Goal: Information Seeking & Learning: Learn about a topic

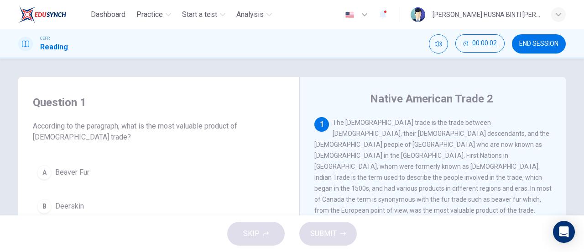
scroll to position [46, 0]
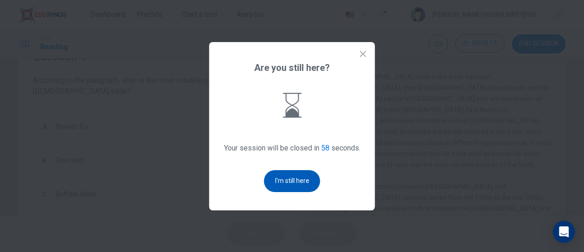
click at [295, 179] on button "I'm still here" at bounding box center [292, 181] width 56 height 22
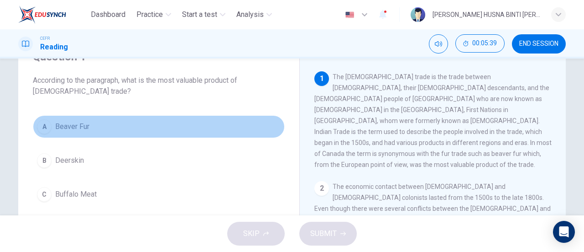
click at [84, 130] on span "Beaver Fur" at bounding box center [72, 126] width 34 height 11
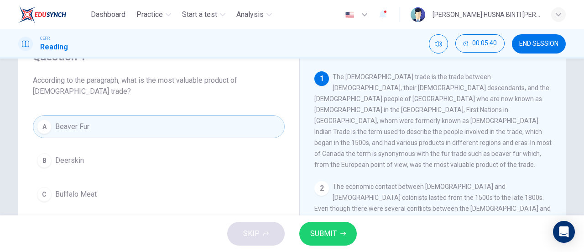
scroll to position [137, 0]
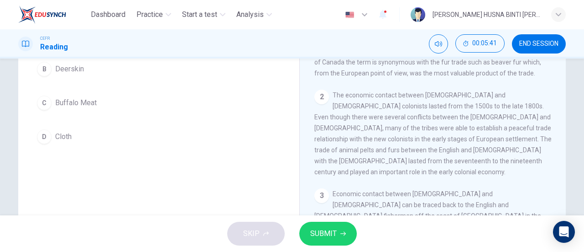
click at [351, 234] on button "SUBMIT" at bounding box center [328, 233] width 58 height 24
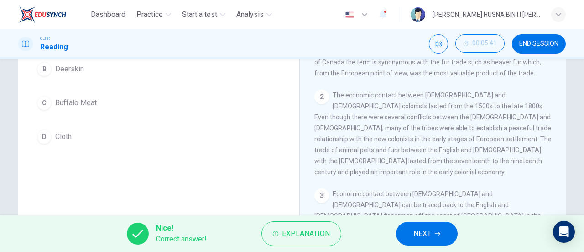
click at [415, 231] on span "NEXT" at bounding box center [423, 233] width 18 height 13
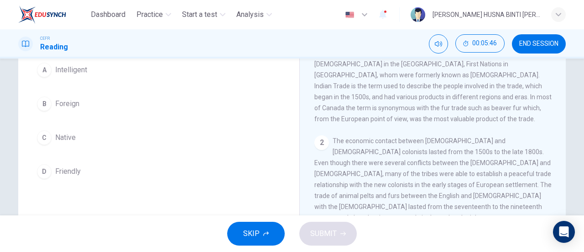
scroll to position [46, 0]
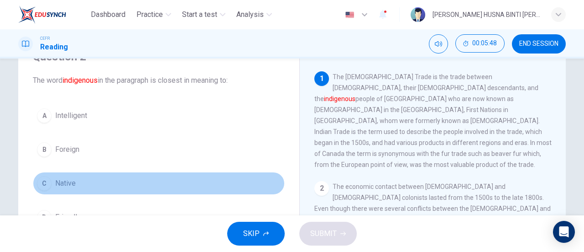
click at [73, 180] on button "C Native" at bounding box center [159, 183] width 252 height 23
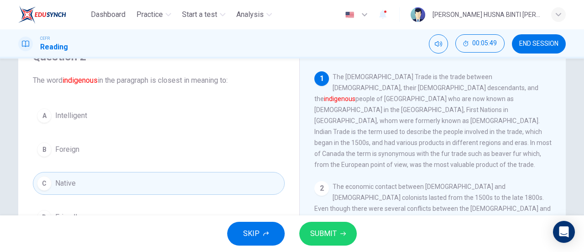
click at [335, 242] on button "SUBMIT" at bounding box center [328, 233] width 58 height 24
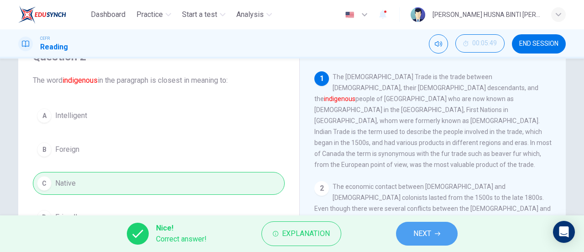
click at [436, 227] on button "NEXT" at bounding box center [427, 233] width 62 height 24
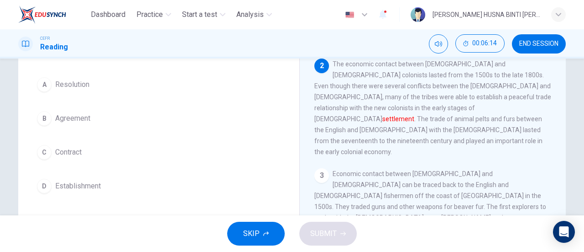
scroll to position [91, 0]
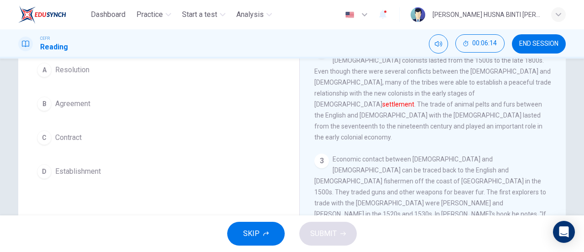
click at [101, 175] on button "D Establishment" at bounding box center [159, 171] width 252 height 23
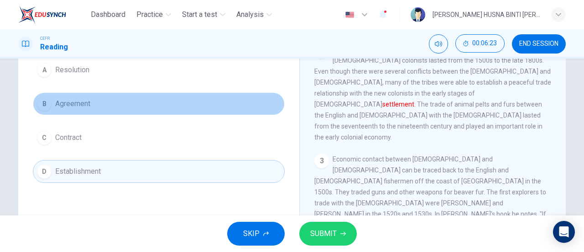
click at [63, 110] on button "B Agreement" at bounding box center [159, 103] width 252 height 23
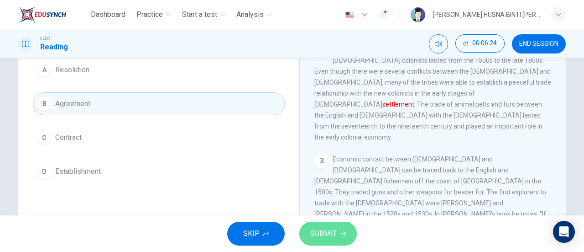
click at [314, 231] on span "SUBMIT" at bounding box center [323, 233] width 26 height 13
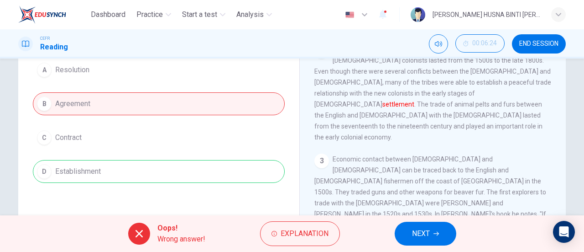
click at [420, 236] on span "NEXT" at bounding box center [421, 233] width 18 height 13
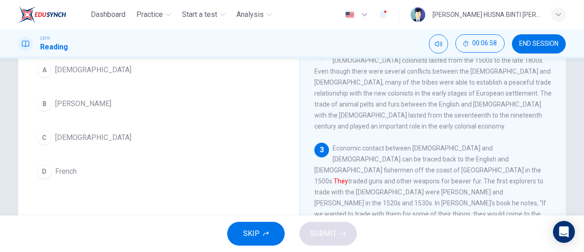
click at [65, 166] on span "French" at bounding box center [65, 171] width 21 height 11
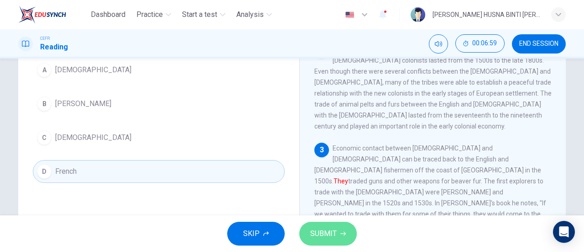
click at [333, 234] on span "SUBMIT" at bounding box center [323, 233] width 26 height 13
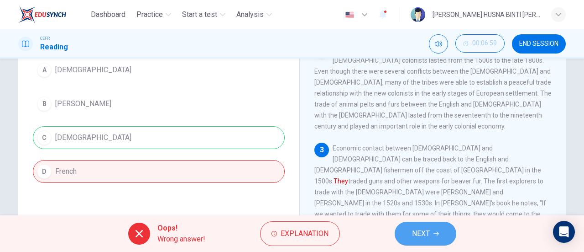
click at [411, 231] on button "NEXT" at bounding box center [426, 233] width 62 height 24
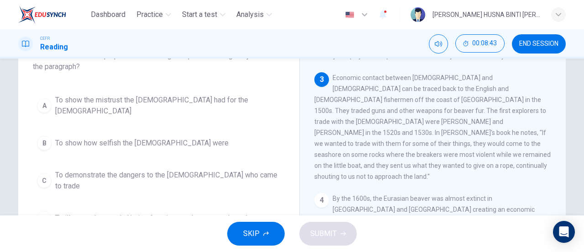
scroll to position [57, 0]
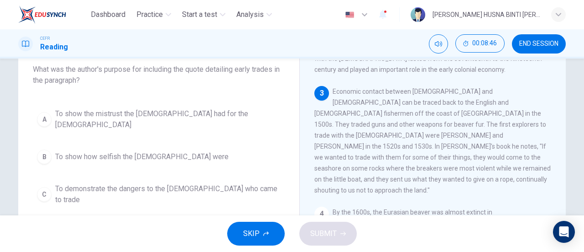
click at [241, 118] on span "To show the mistrust the [DEMOGRAPHIC_DATA] had for the [DEMOGRAPHIC_DATA]" at bounding box center [168, 119] width 226 height 22
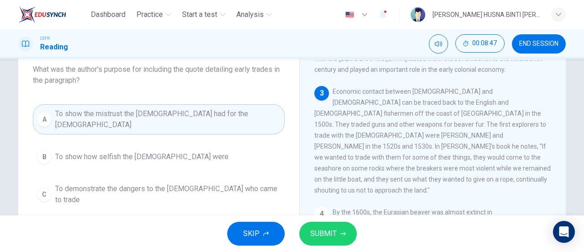
click at [341, 235] on icon "button" at bounding box center [343, 233] width 5 height 5
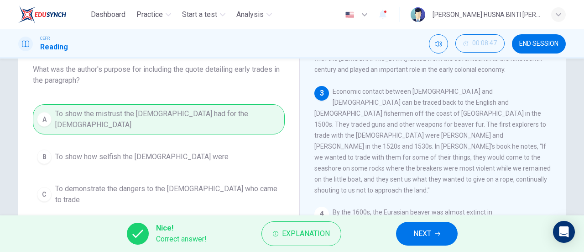
click at [435, 231] on button "NEXT" at bounding box center [427, 233] width 62 height 24
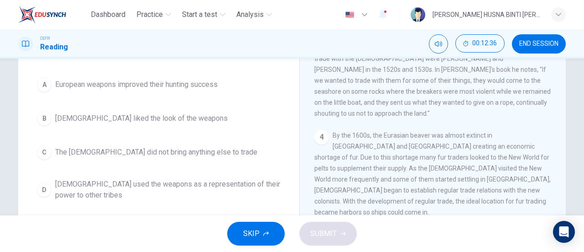
scroll to position [102, 0]
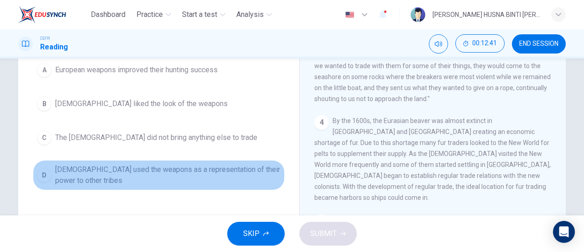
click at [232, 170] on span "[DEMOGRAPHIC_DATA] used the weapons as a representation of their power to other…" at bounding box center [168, 175] width 226 height 22
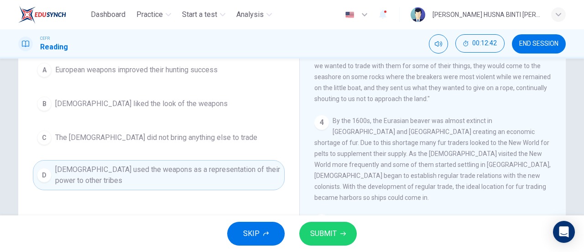
click at [347, 233] on button "SUBMIT" at bounding box center [328, 233] width 58 height 24
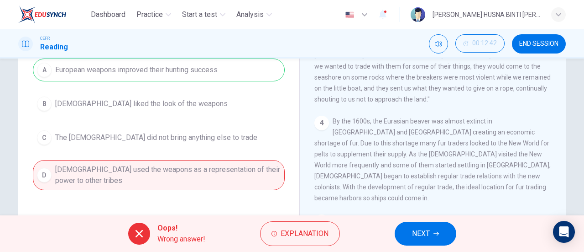
scroll to position [228, 0]
click at [426, 224] on button "NEXT" at bounding box center [426, 233] width 62 height 24
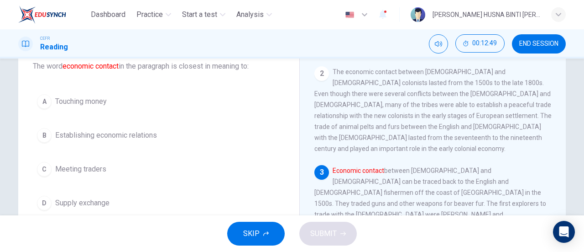
scroll to position [46, 0]
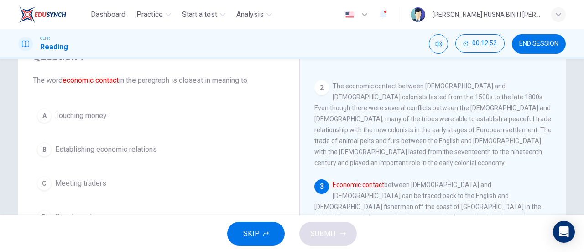
click at [147, 142] on button "[DEMOGRAPHIC_DATA] Establishing economic relations" at bounding box center [159, 149] width 252 height 23
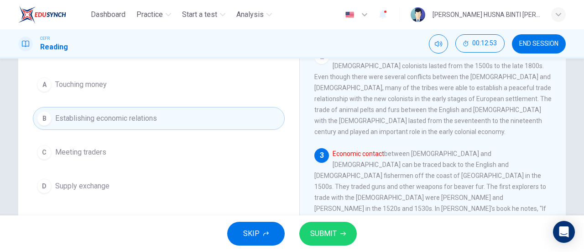
scroll to position [91, 0]
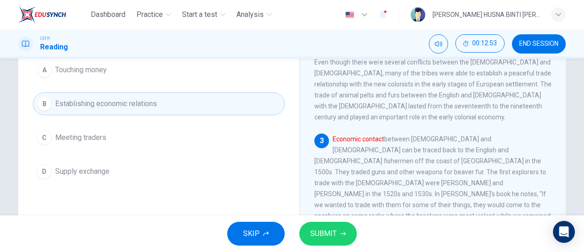
click at [323, 225] on button "SUBMIT" at bounding box center [328, 233] width 58 height 24
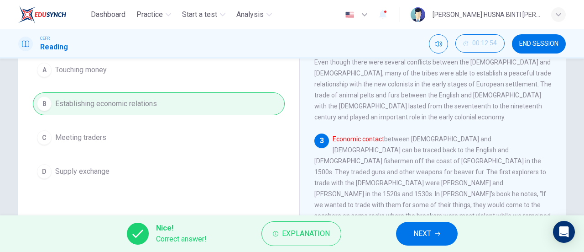
click at [445, 232] on button "NEXT" at bounding box center [427, 233] width 62 height 24
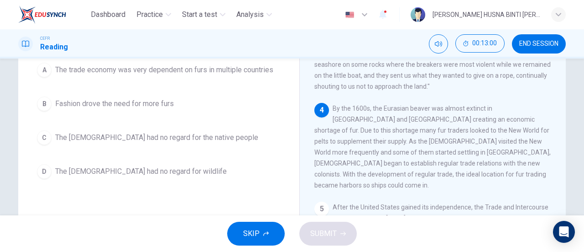
scroll to position [237, 0]
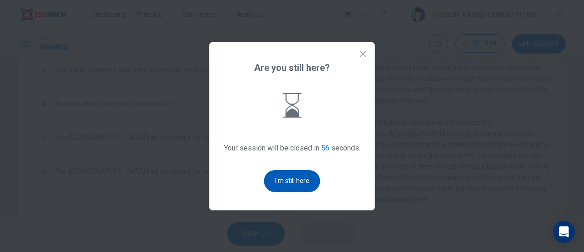
click at [310, 177] on button "I'm still here" at bounding box center [292, 181] width 56 height 22
click at [310, 176] on button "I'm still here" at bounding box center [292, 181] width 56 height 22
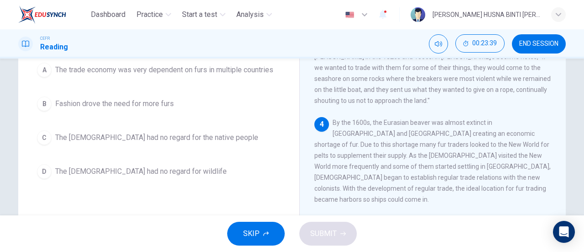
scroll to position [46, 0]
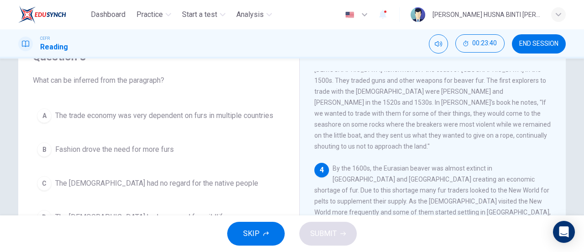
click at [226, 114] on span "The trade economy was very dependent on furs in multiple countries" at bounding box center [164, 115] width 218 height 11
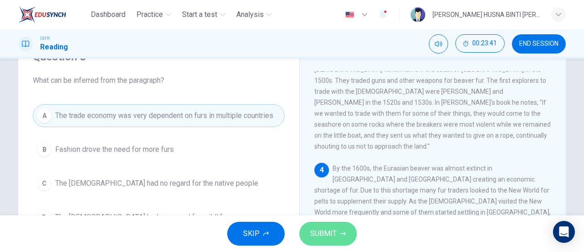
click at [329, 225] on button "SUBMIT" at bounding box center [328, 233] width 58 height 24
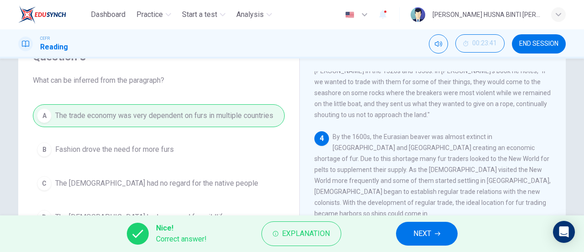
scroll to position [283, 0]
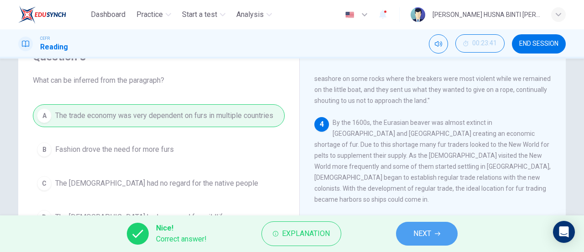
click at [425, 230] on span "NEXT" at bounding box center [423, 233] width 18 height 13
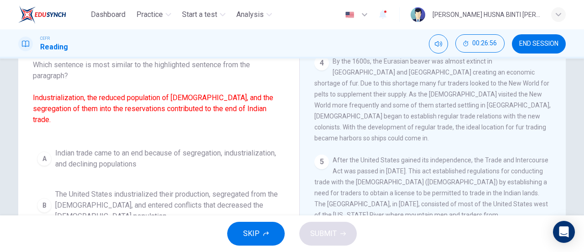
scroll to position [60, 0]
click at [237, 159] on span "Indian trade came to an end because of segregation, industrialization, and decl…" at bounding box center [168, 159] width 226 height 22
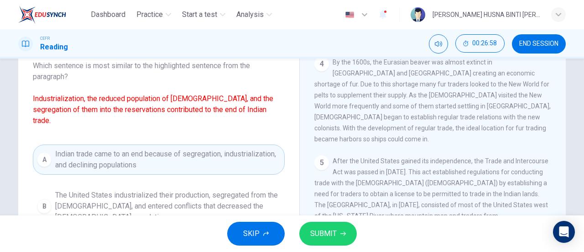
click at [318, 229] on span "SUBMIT" at bounding box center [323, 233] width 26 height 13
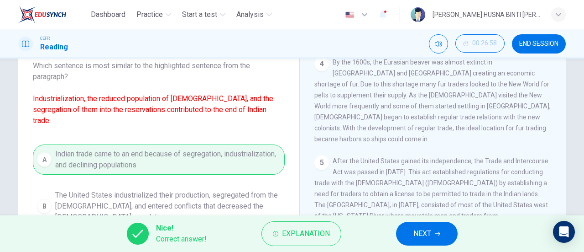
click at [412, 237] on button "NEXT" at bounding box center [427, 233] width 62 height 24
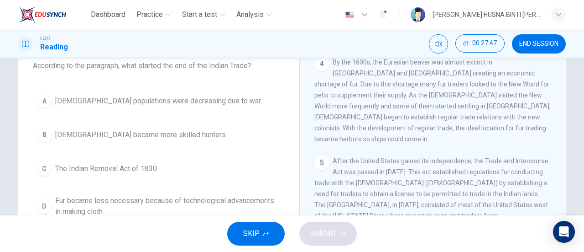
click at [147, 169] on span "The Indian Removal Act of 1830" at bounding box center [106, 168] width 102 height 11
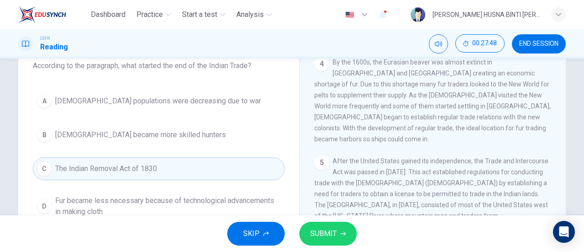
click at [315, 236] on span "SUBMIT" at bounding box center [323, 233] width 26 height 13
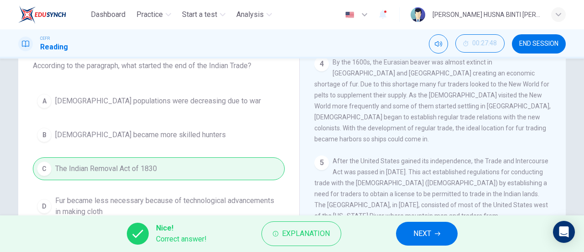
click at [422, 231] on span "NEXT" at bounding box center [423, 233] width 18 height 13
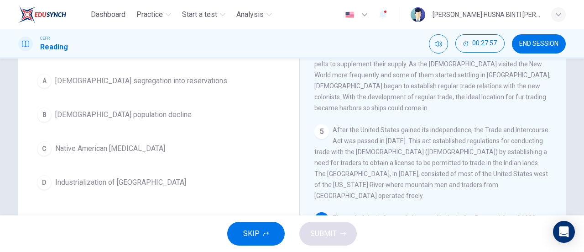
scroll to position [137, 0]
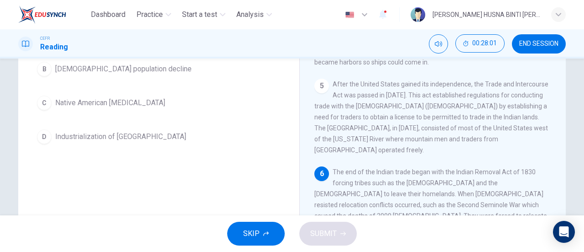
click at [168, 138] on span "Industrialization of [GEOGRAPHIC_DATA]" at bounding box center [120, 136] width 131 height 11
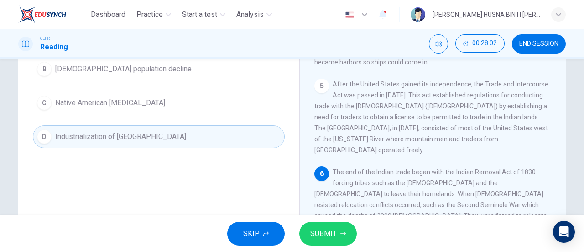
click at [346, 227] on button "SUBMIT" at bounding box center [328, 233] width 58 height 24
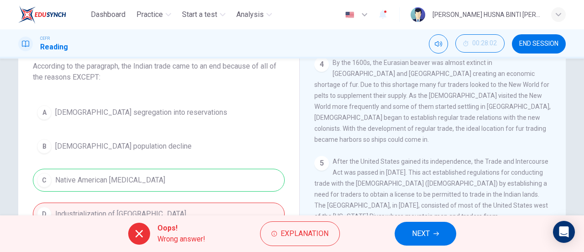
scroll to position [46, 0]
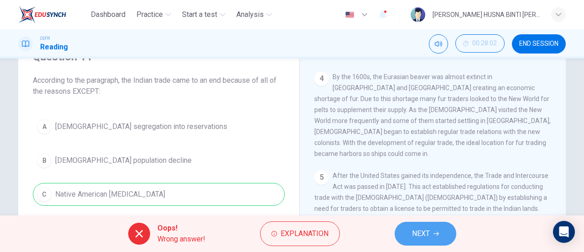
click at [414, 232] on span "NEXT" at bounding box center [421, 233] width 18 height 13
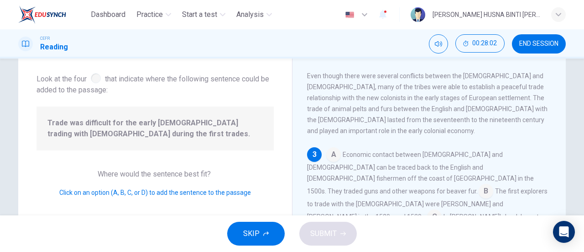
scroll to position [133, 0]
click at [484, 184] on input at bounding box center [486, 191] width 15 height 15
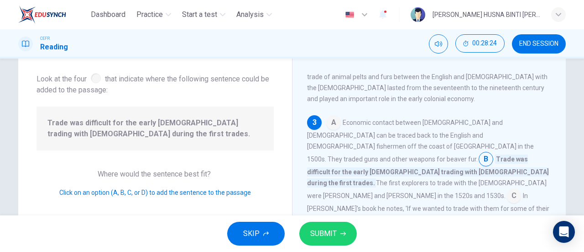
scroll to position [178, 0]
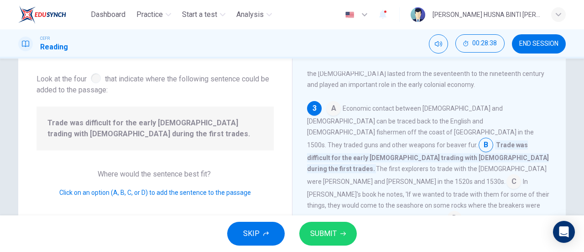
click at [327, 102] on input at bounding box center [333, 109] width 15 height 15
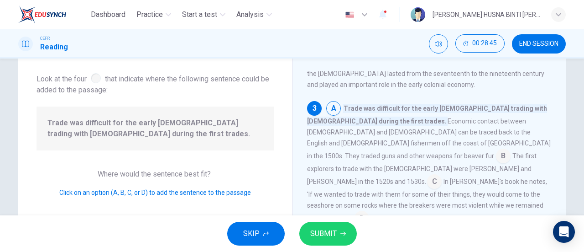
click at [312, 229] on span "SUBMIT" at bounding box center [323, 233] width 26 height 13
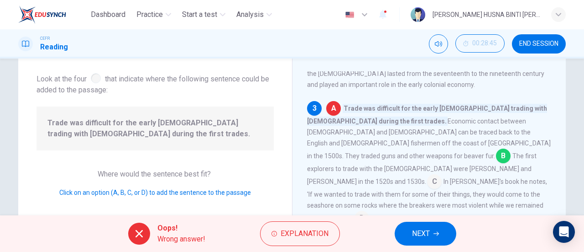
click at [445, 236] on button "NEXT" at bounding box center [426, 233] width 62 height 24
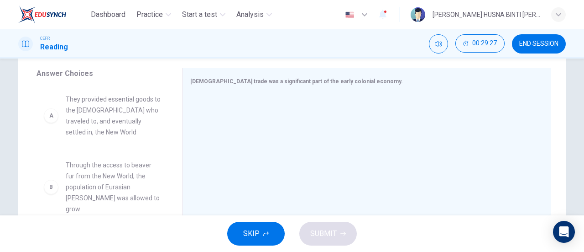
scroll to position [197, 0]
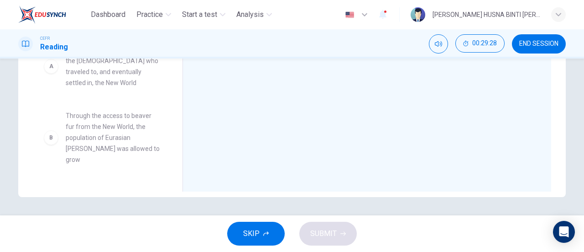
click at [254, 229] on span "SKIP" at bounding box center [251, 233] width 16 height 13
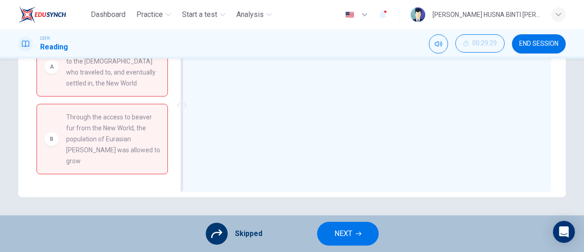
scroll to position [60, 0]
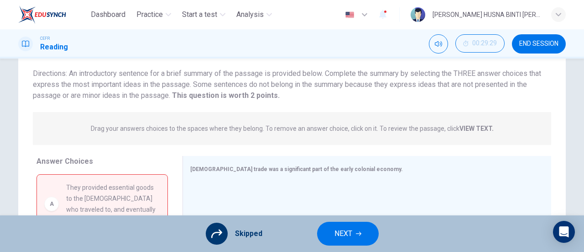
click at [369, 240] on button "NEXT" at bounding box center [348, 233] width 62 height 24
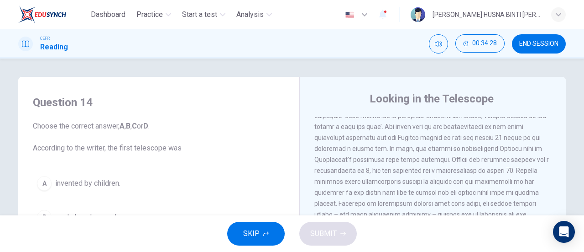
scroll to position [456, 0]
